Goal: Task Accomplishment & Management: Manage account settings

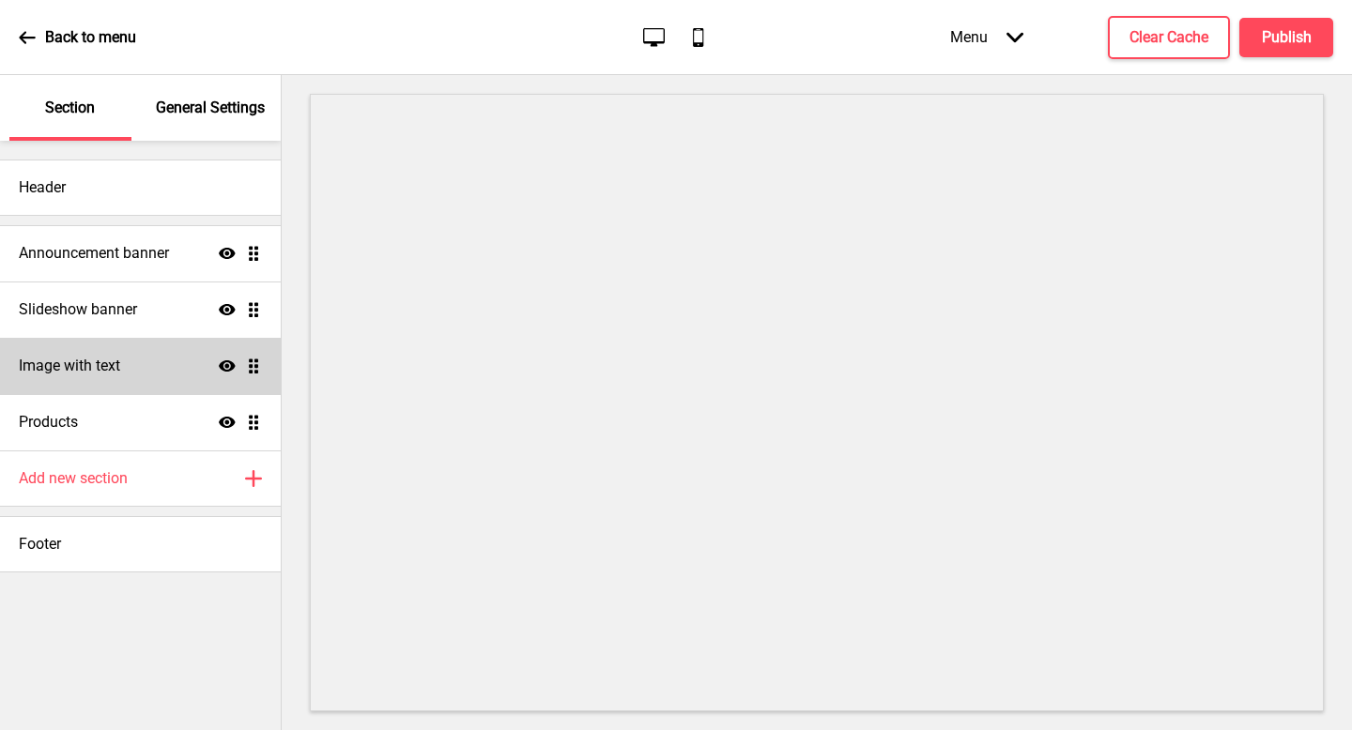
click at [123, 355] on div "Image with text Show Drag" at bounding box center [140, 366] width 281 height 56
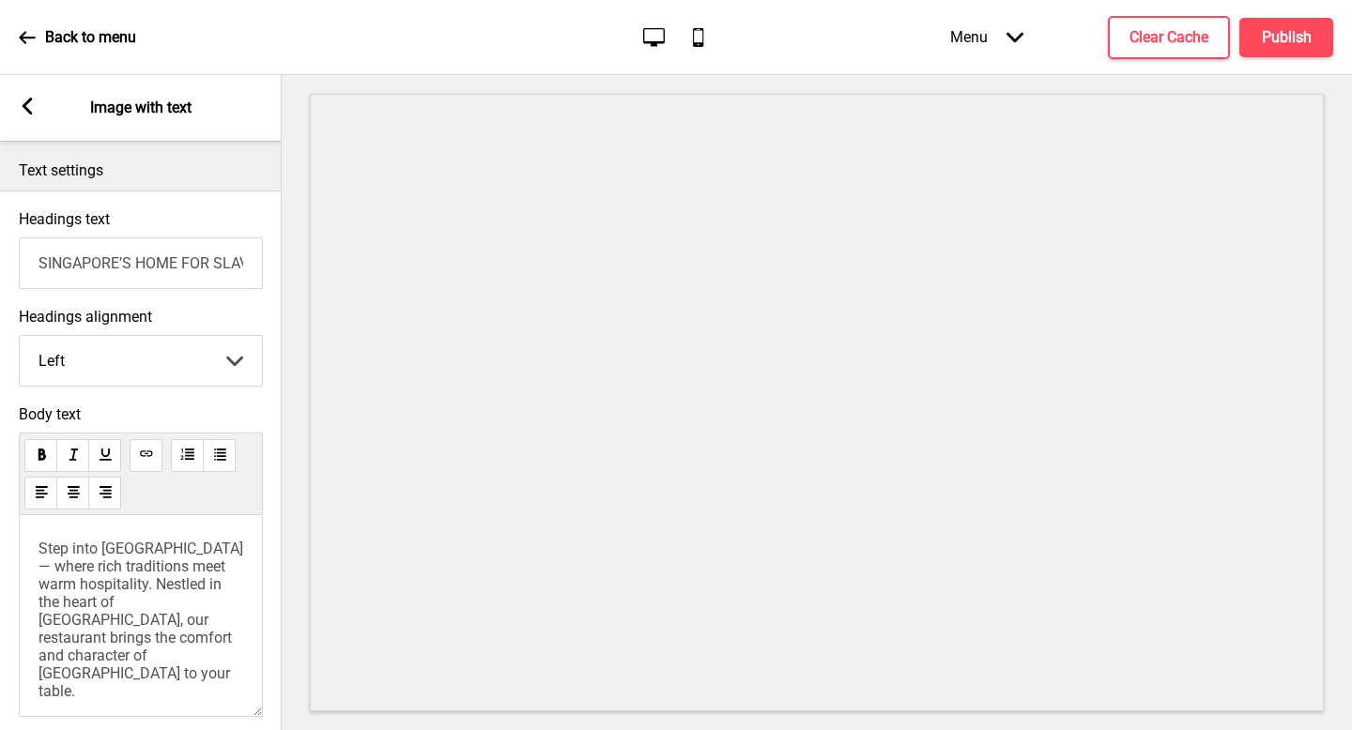
scroll to position [568, 0]
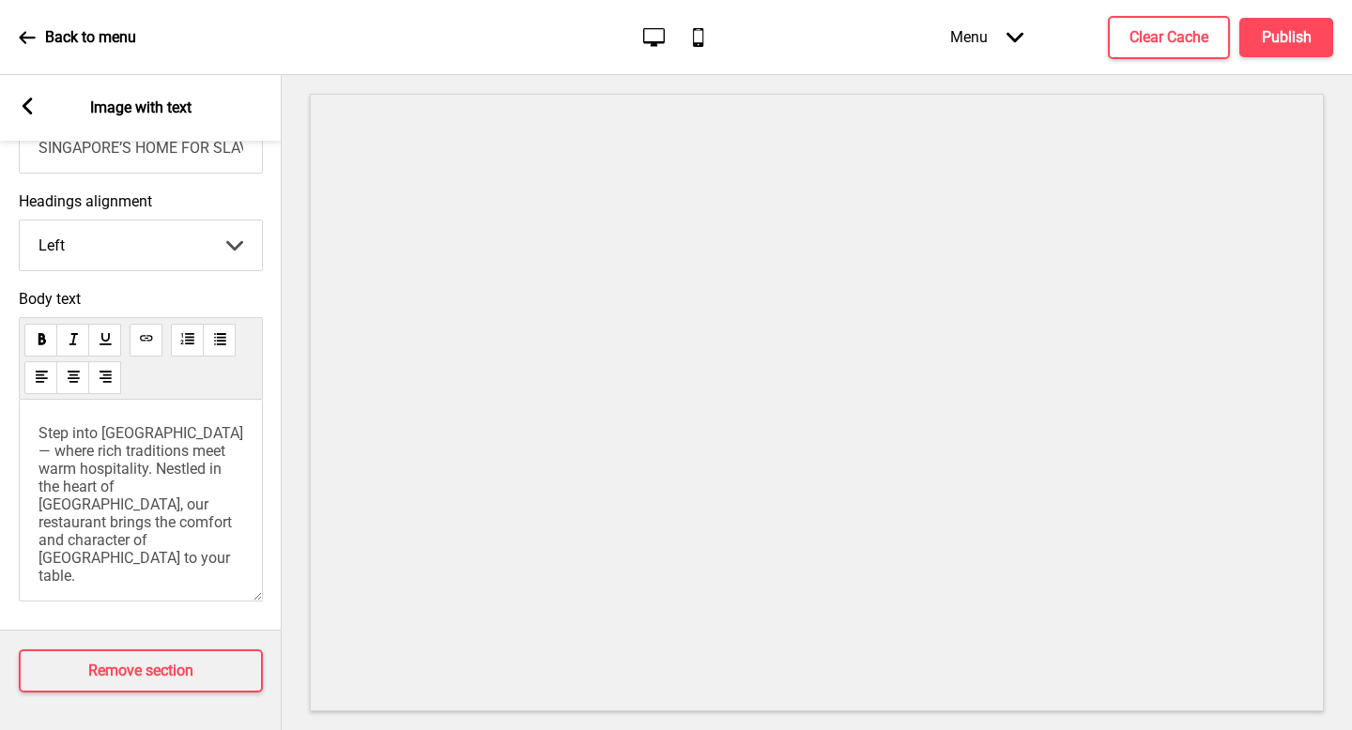
click at [148, 458] on span "Step into [GEOGRAPHIC_DATA] — where rich traditions meet warm hospitality. Nest…" at bounding box center [142, 566] width 208 height 285
drag, startPoint x: 90, startPoint y: 471, endPoint x: 105, endPoint y: 503, distance: 35.3
click at [90, 471] on span "Step into [GEOGRAPHIC_DATA] — where rich traditions meet warm hospitality. Nest…" at bounding box center [142, 566] width 208 height 285
click at [105, 503] on span "Step into [GEOGRAPHIC_DATA] — where rich traditions meet warm hospitality. Nest…" at bounding box center [142, 566] width 208 height 285
click at [152, 470] on span "Step into [GEOGRAPHIC_DATA] — where rich traditions meet warm hospitality. Nest…" at bounding box center [142, 566] width 208 height 285
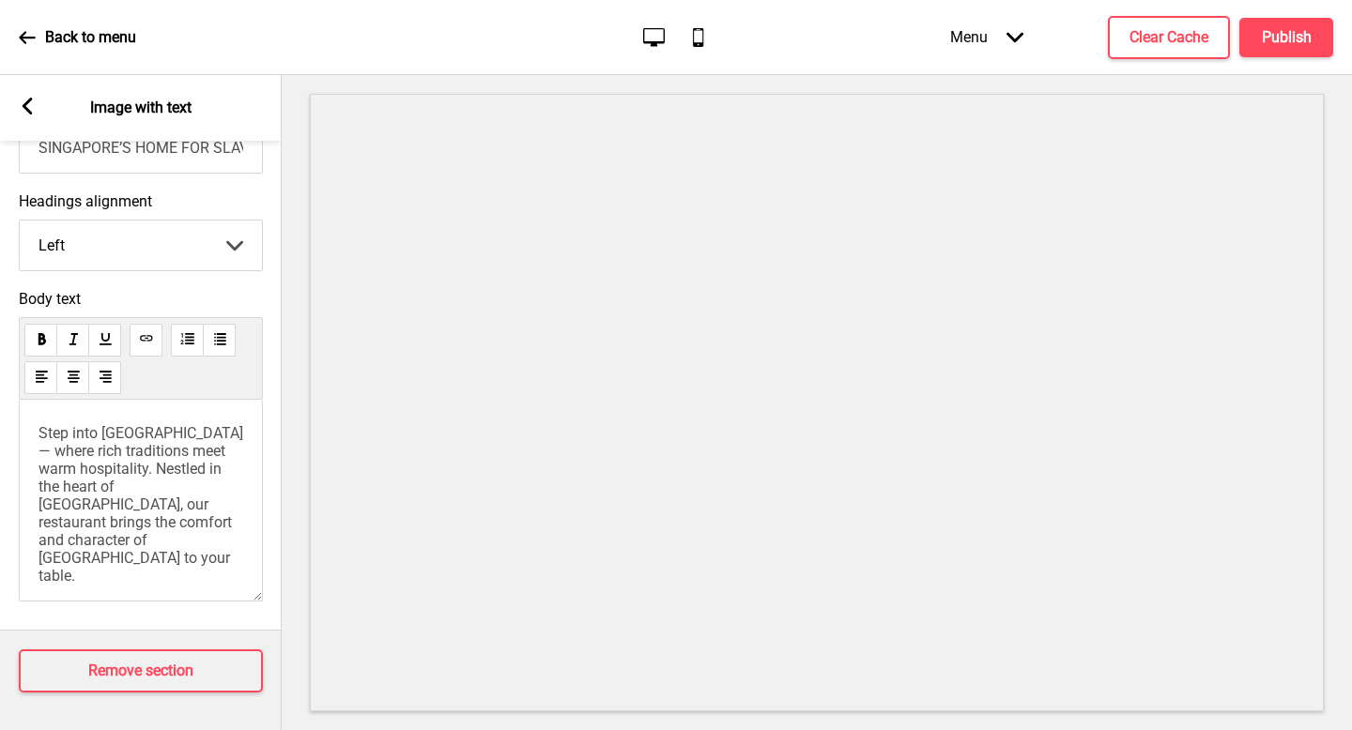
click at [153, 462] on span "Step into [GEOGRAPHIC_DATA] — where rich traditions meet warm hospitality. Nest…" at bounding box center [142, 566] width 208 height 285
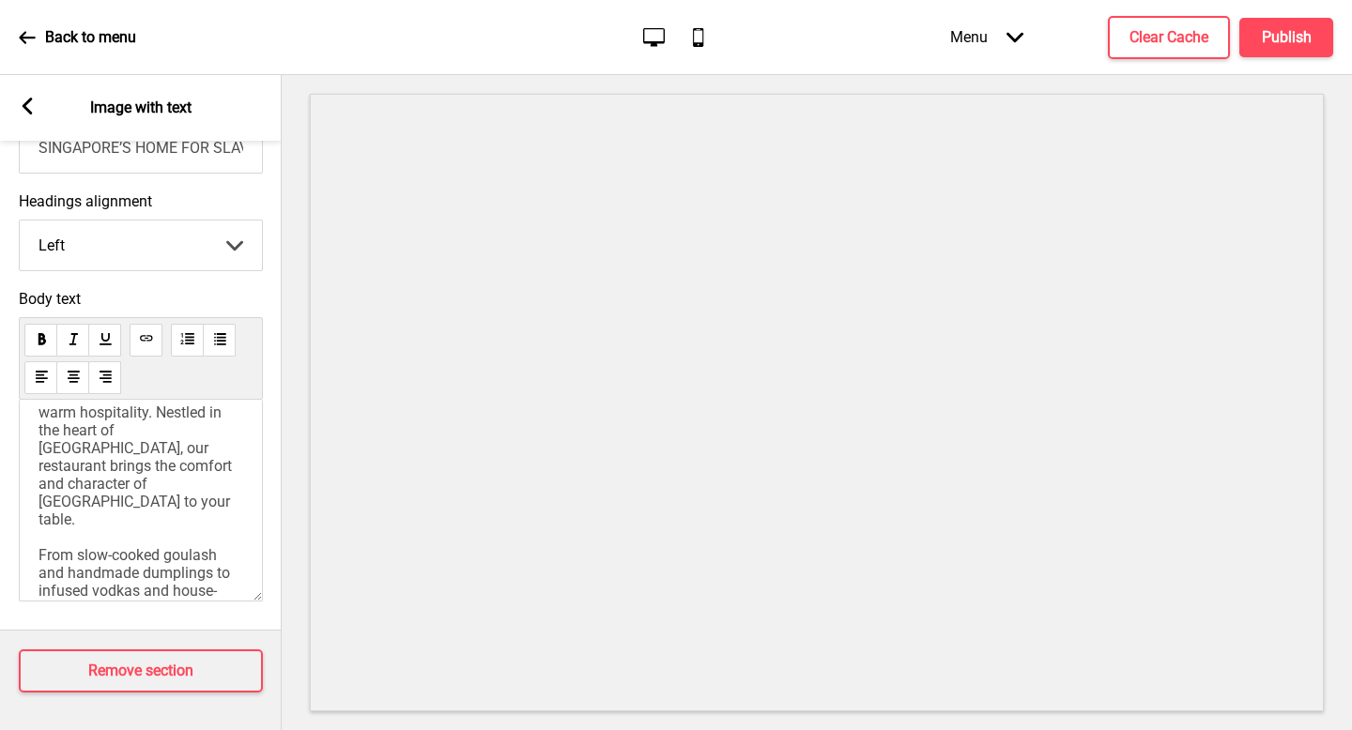
scroll to position [125, 0]
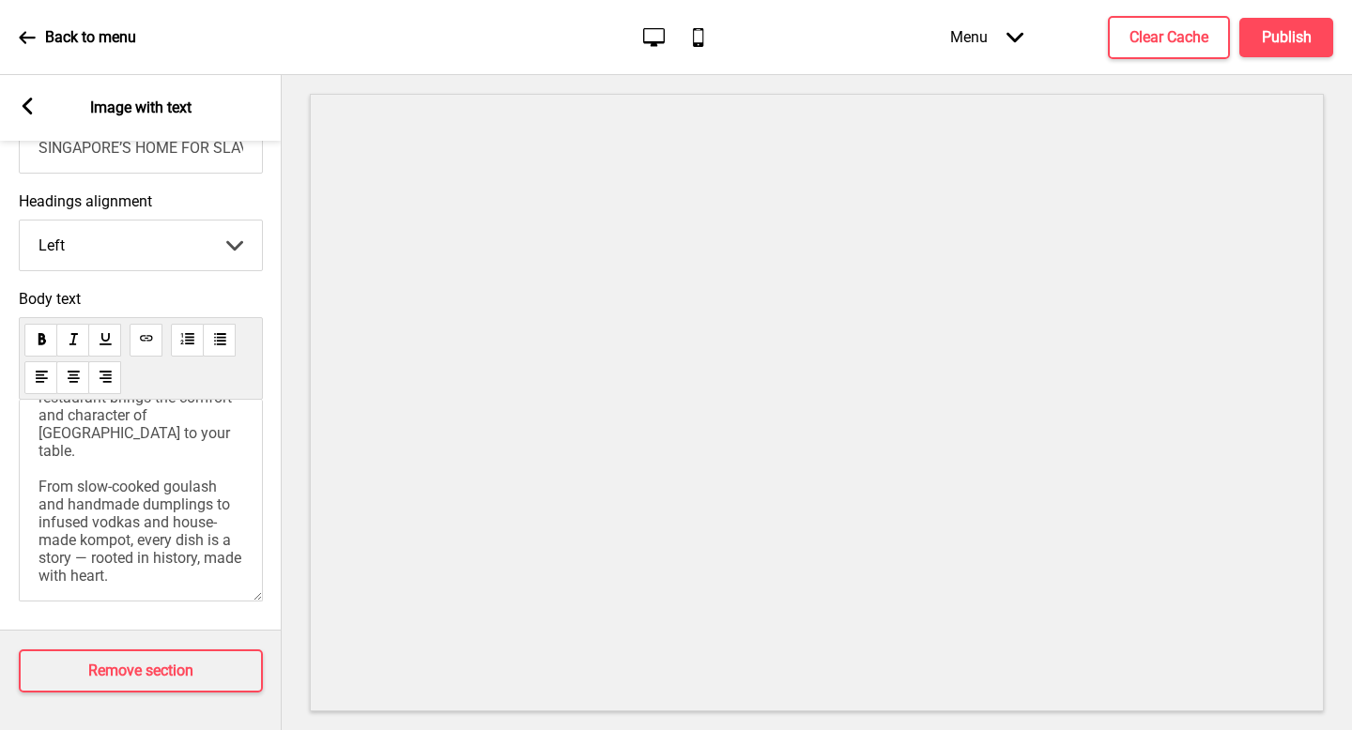
click at [162, 490] on span "Step into [GEOGRAPHIC_DATA] — where rich traditions meet warm hospitality. Nest…" at bounding box center [142, 441] width 208 height 285
drag, startPoint x: 117, startPoint y: 483, endPoint x: 177, endPoint y: 466, distance: 62.7
click at [120, 482] on span "Step into [GEOGRAPHIC_DATA] — where rich traditions meet warm hospitality. Nest…" at bounding box center [142, 441] width 208 height 285
click at [177, 466] on span "Step into [GEOGRAPHIC_DATA] — where rich traditions meet warm hospitality. Nest…" at bounding box center [142, 441] width 208 height 285
click at [188, 458] on span "Step into [GEOGRAPHIC_DATA] — where rich traditions meet warm hospitality. Nest…" at bounding box center [142, 441] width 208 height 285
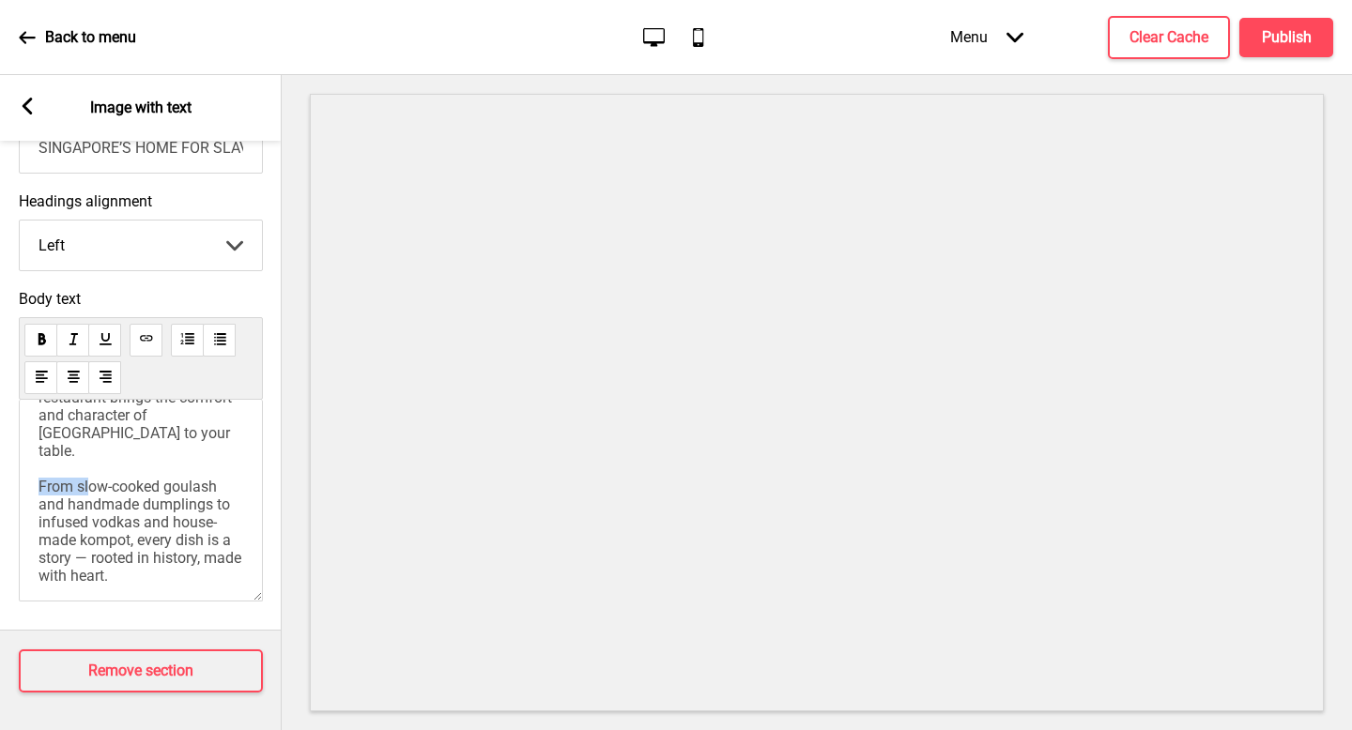
click at [188, 458] on span "Step into [GEOGRAPHIC_DATA] — where rich traditions meet warm hospitality. Nest…" at bounding box center [142, 441] width 208 height 285
click at [1301, 37] on h4 "Publish" at bounding box center [1287, 37] width 50 height 21
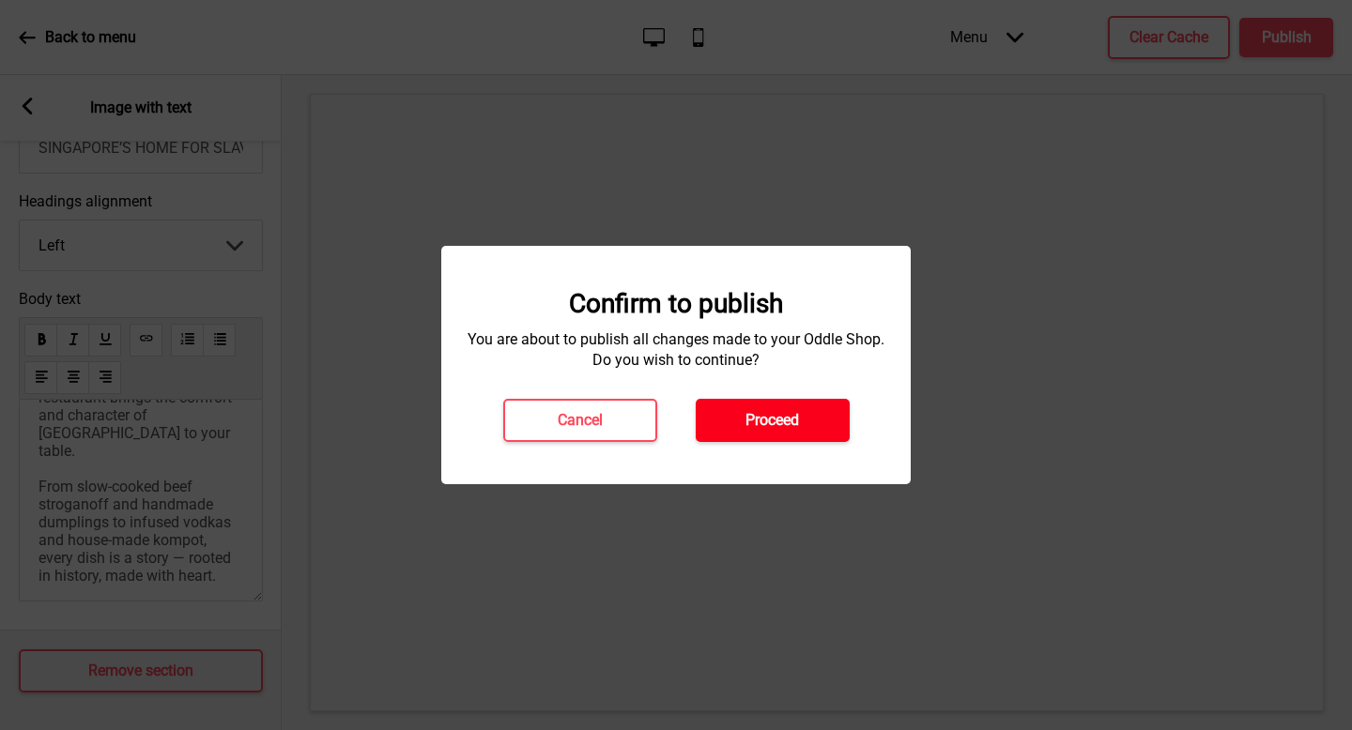
click at [798, 432] on button "Proceed" at bounding box center [773, 420] width 154 height 43
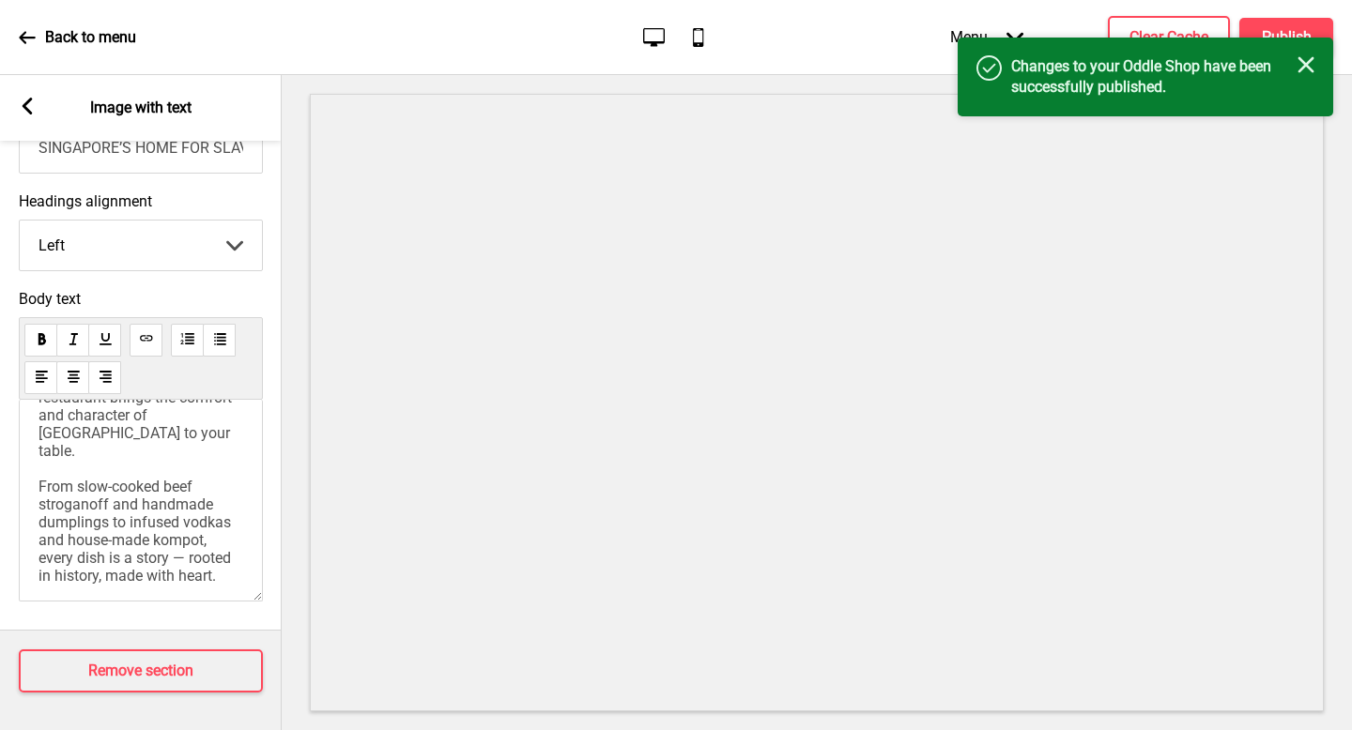
click at [22, 43] on icon at bounding box center [27, 37] width 17 height 17
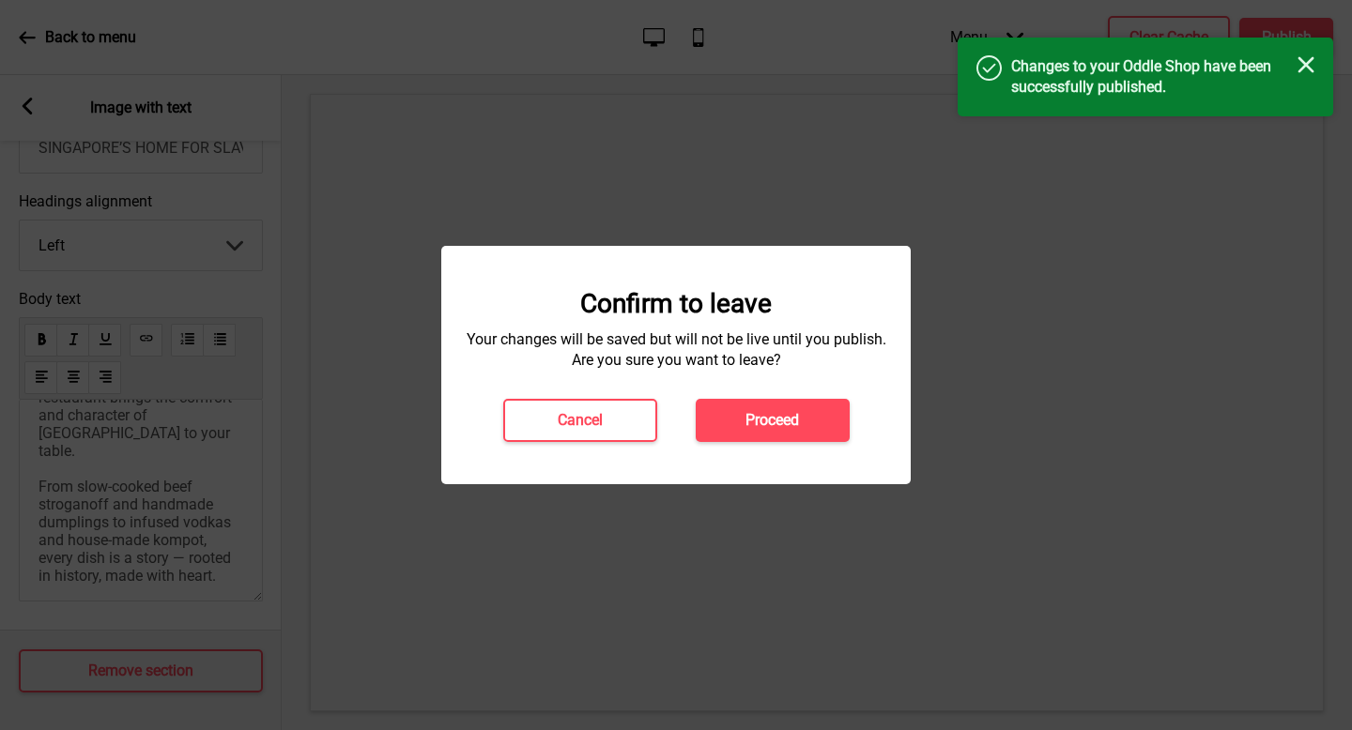
click at [809, 431] on button "Proceed" at bounding box center [773, 420] width 154 height 43
